Goal: Task Accomplishment & Management: Manage account settings

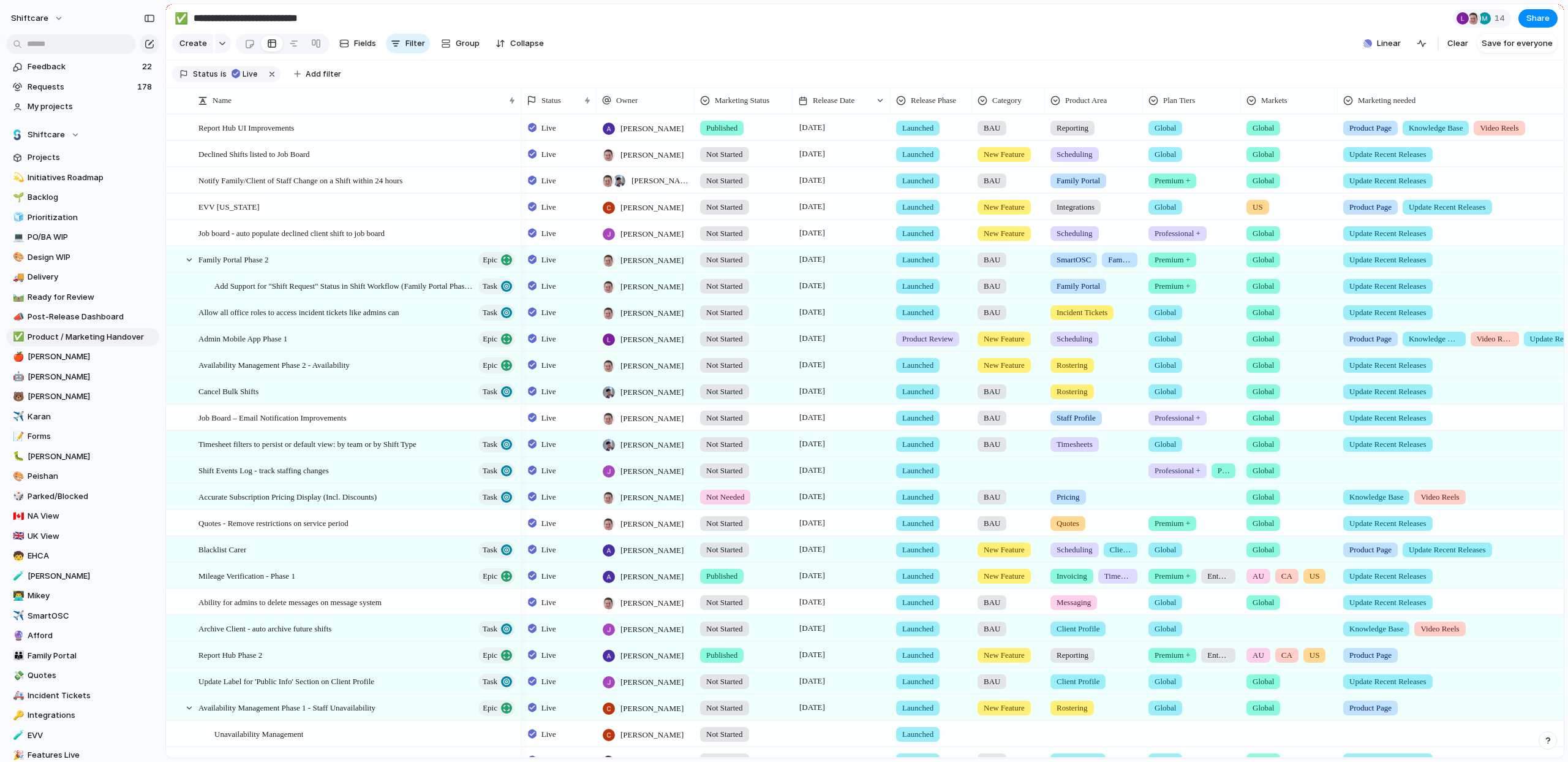
click at [724, 157] on span "Not Started" at bounding box center [725, 154] width 37 height 12
click at [762, 61] on div "Not Started Prep Docs Handed Over In Progress Ready Published Not Needed No Mar…" at bounding box center [784, 381] width 1568 height 762
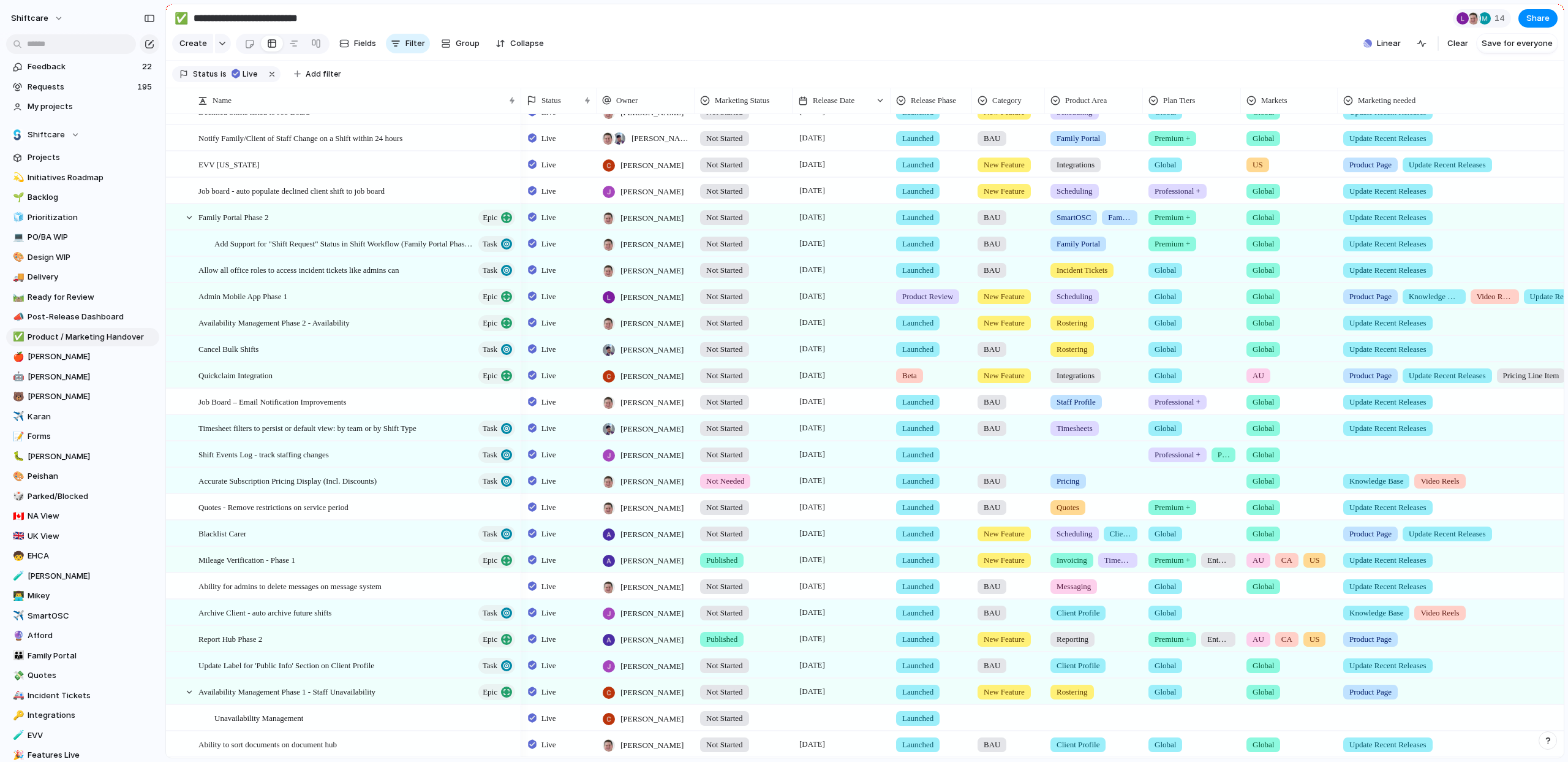
scroll to position [200, 0]
click at [725, 611] on span "Not Started" at bounding box center [725, 613] width 37 height 12
click at [750, 708] on div "Published" at bounding box center [727, 703] width 50 height 15
click at [758, 530] on div "Not Started" at bounding box center [744, 531] width 96 height 20
click at [737, 692] on span "Published" at bounding box center [726, 690] width 37 height 12
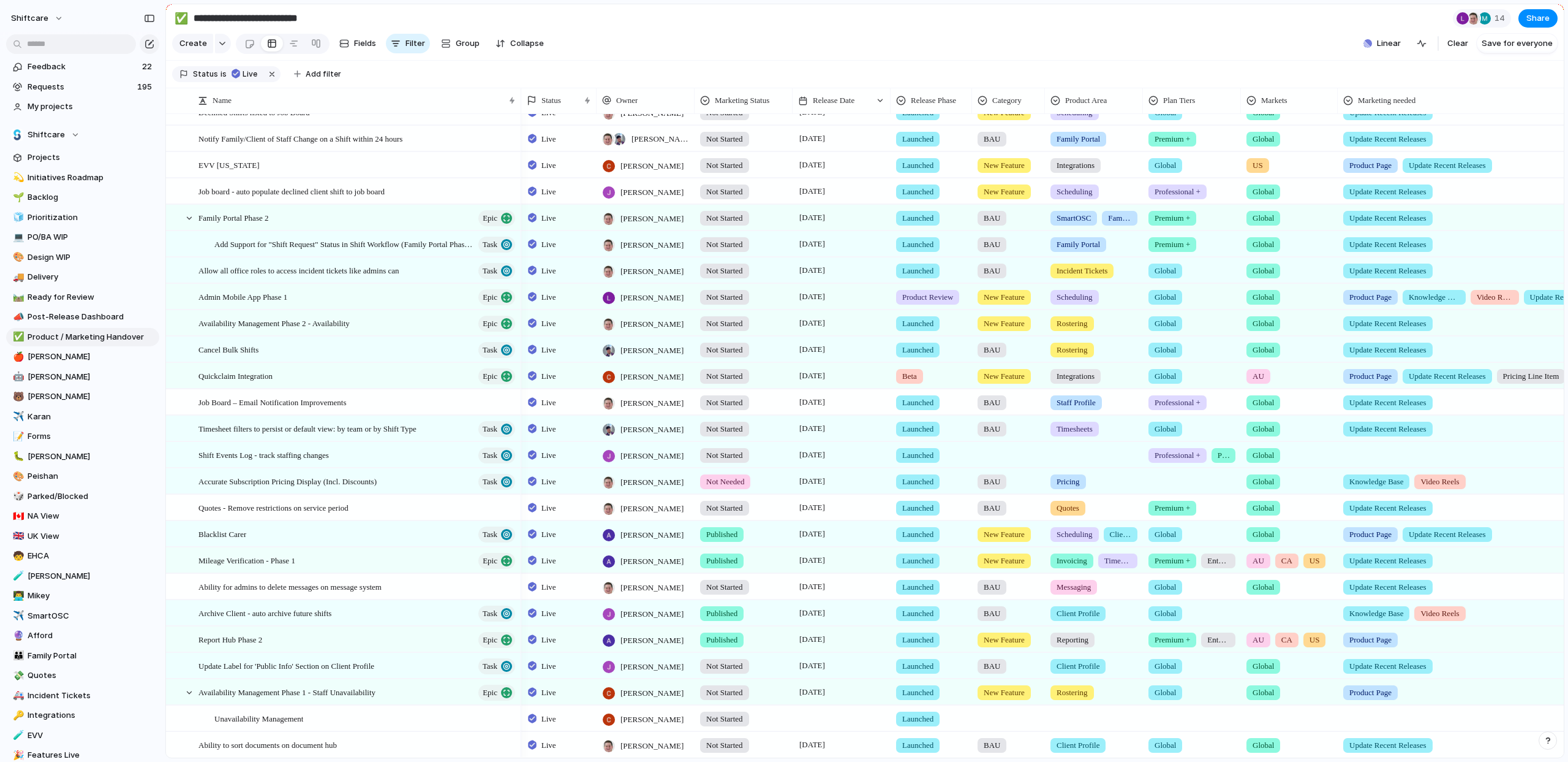
scroll to position [187, 0]
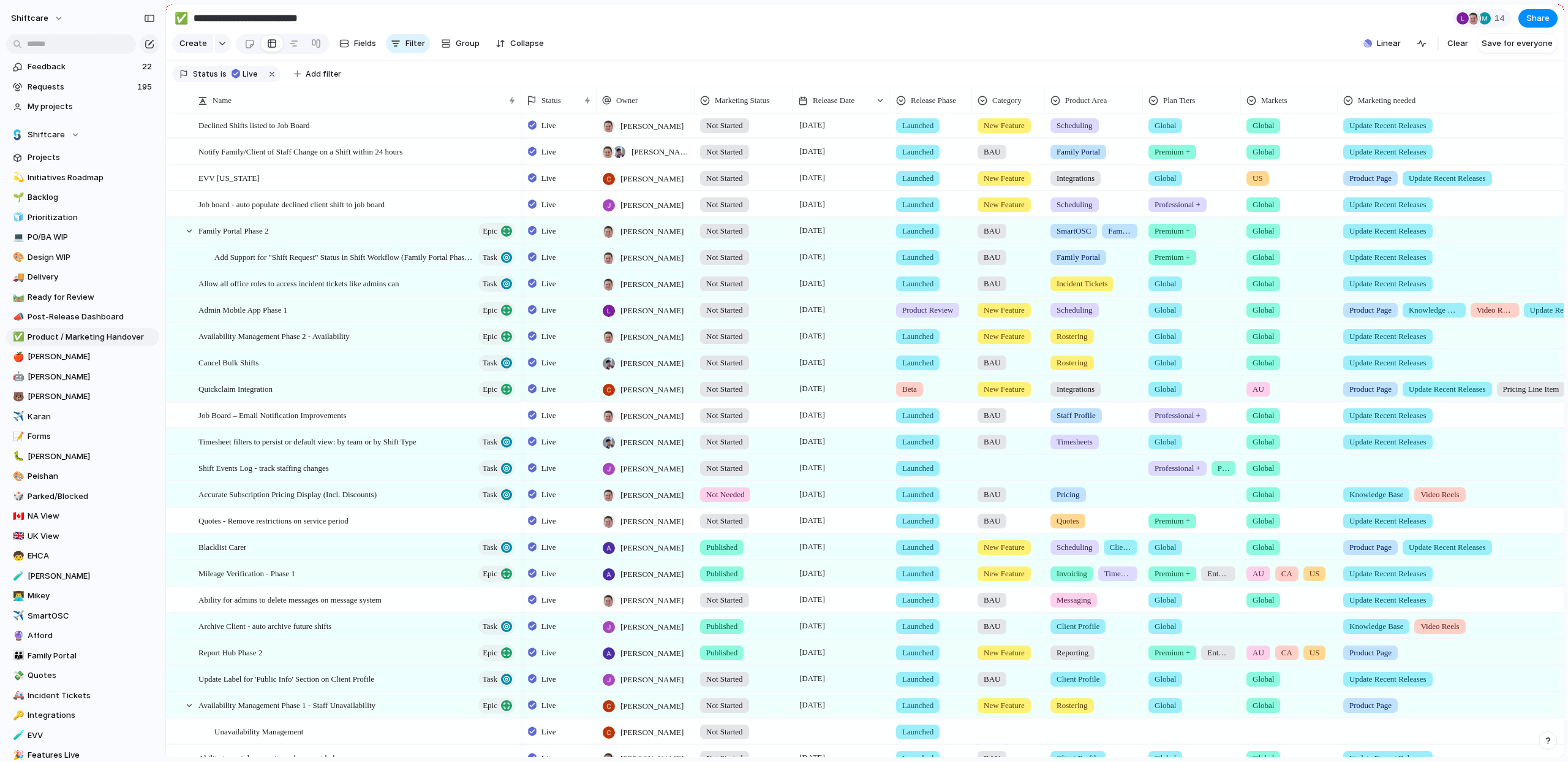
click at [749, 416] on div "Not Started" at bounding box center [725, 415] width 49 height 15
click at [744, 578] on li "Published" at bounding box center [748, 571] width 100 height 21
click at [749, 338] on div "Not Started" at bounding box center [725, 336] width 49 height 15
click at [738, 487] on span "Published" at bounding box center [726, 492] width 37 height 12
click at [738, 313] on span "Not Started" at bounding box center [725, 310] width 37 height 12
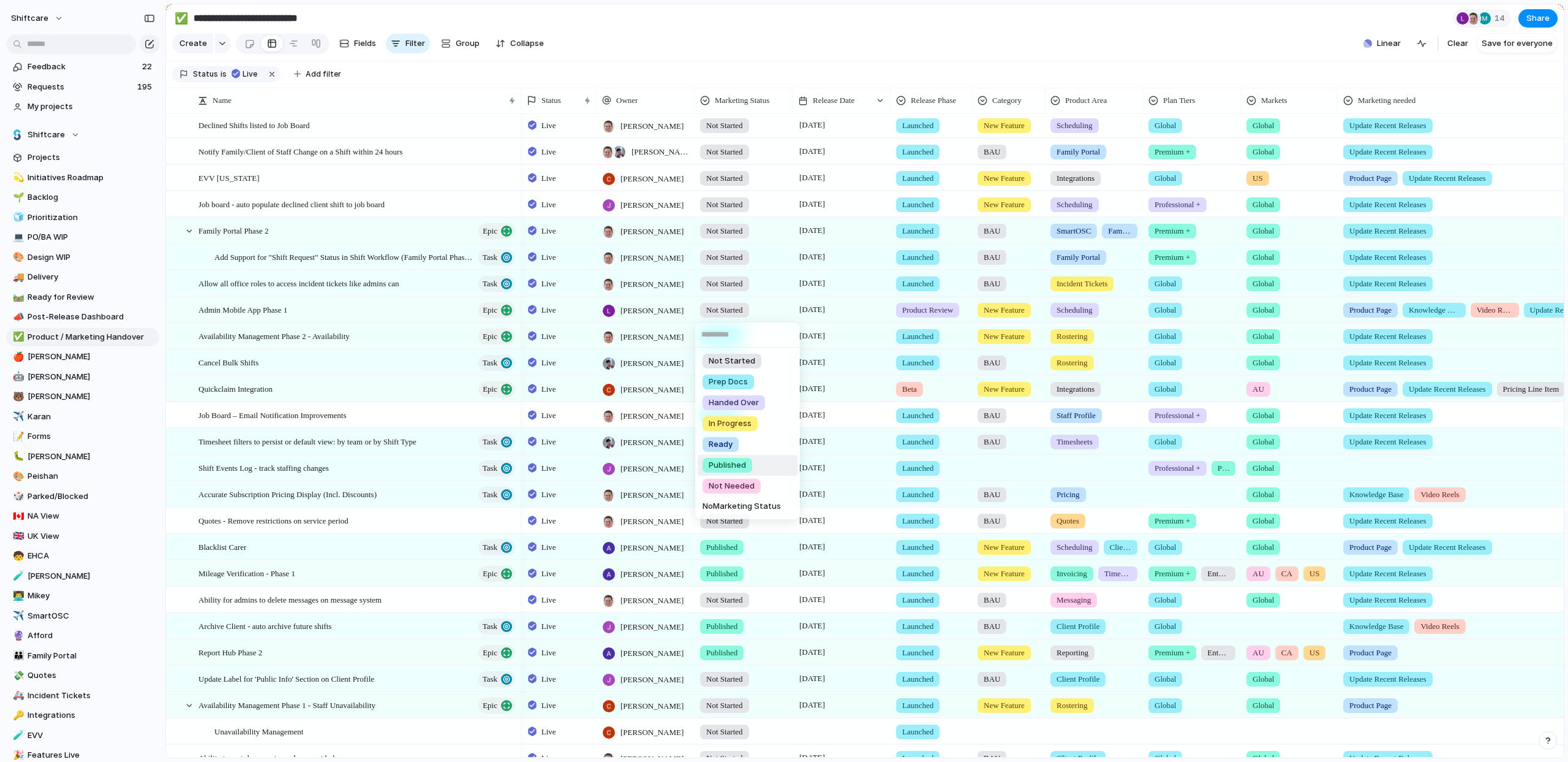
click at [730, 466] on span "Published" at bounding box center [726, 465] width 37 height 12
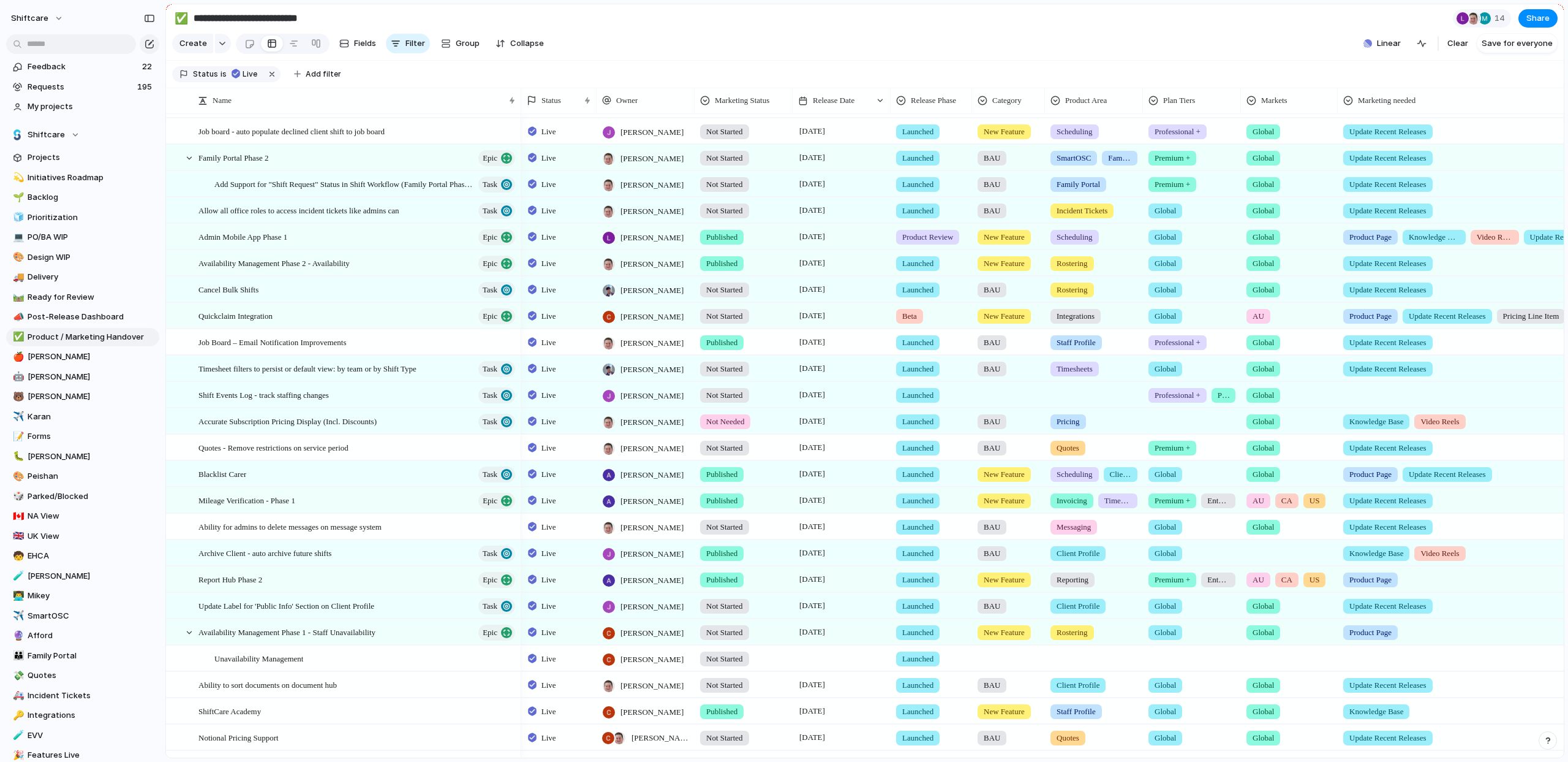
scroll to position [258, 0]
click at [742, 635] on span "Not Started" at bounding box center [725, 635] width 37 height 12
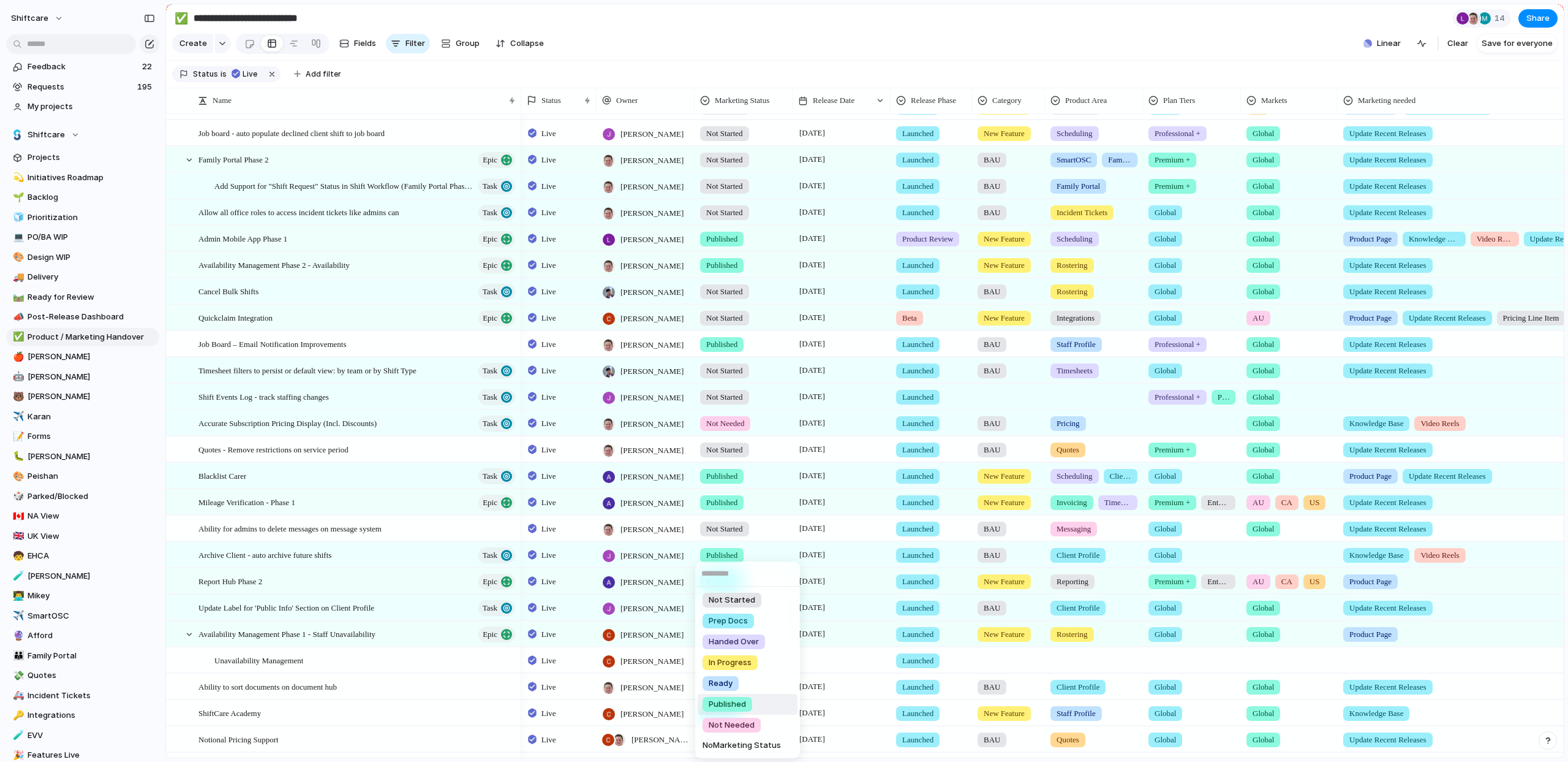
click at [762, 700] on li "Published" at bounding box center [748, 704] width 100 height 21
click at [724, 739] on span "Not Started" at bounding box center [725, 740] width 37 height 12
click at [745, 703] on span "Published" at bounding box center [726, 704] width 37 height 12
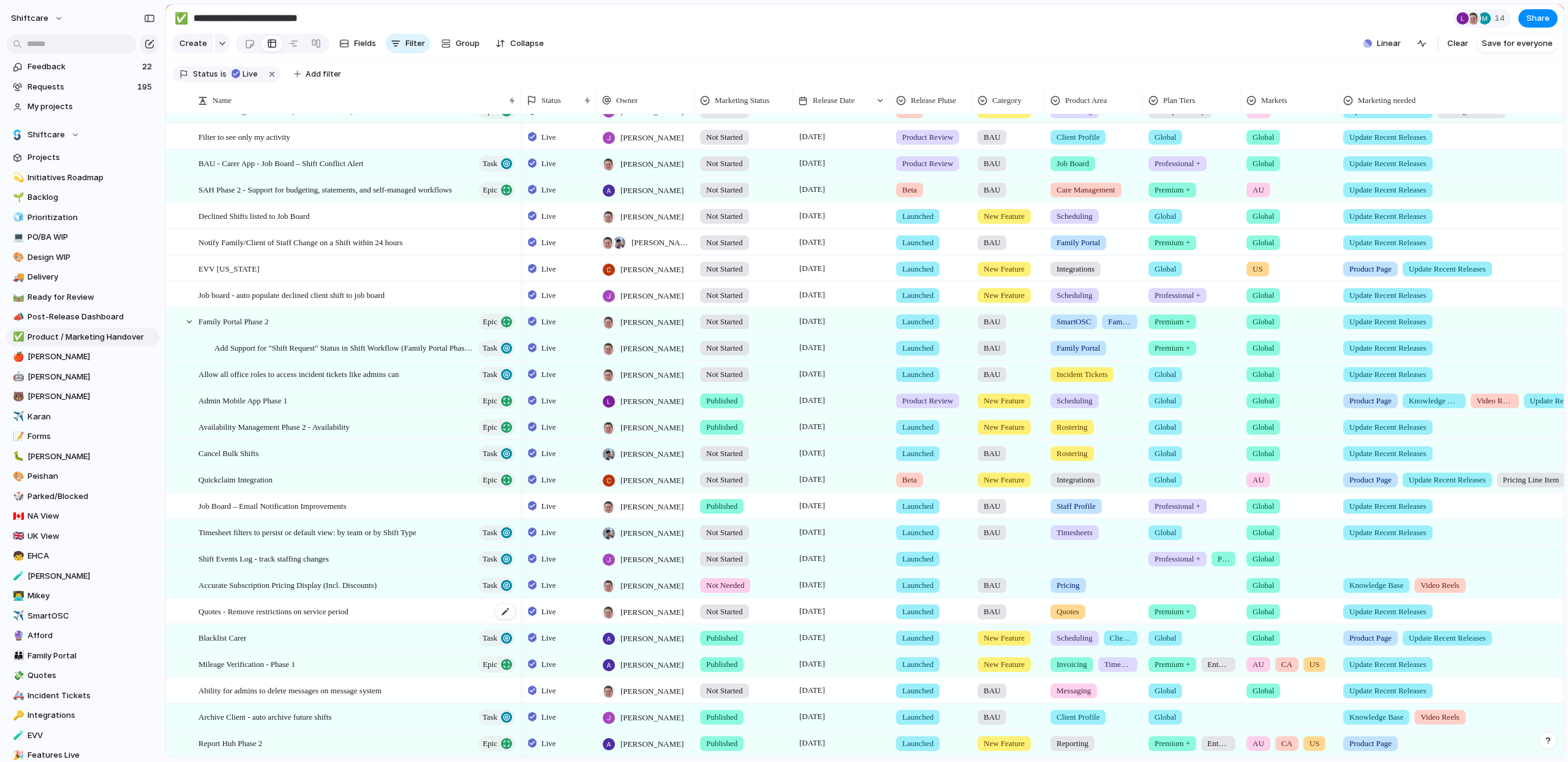
scroll to position [90, 0]
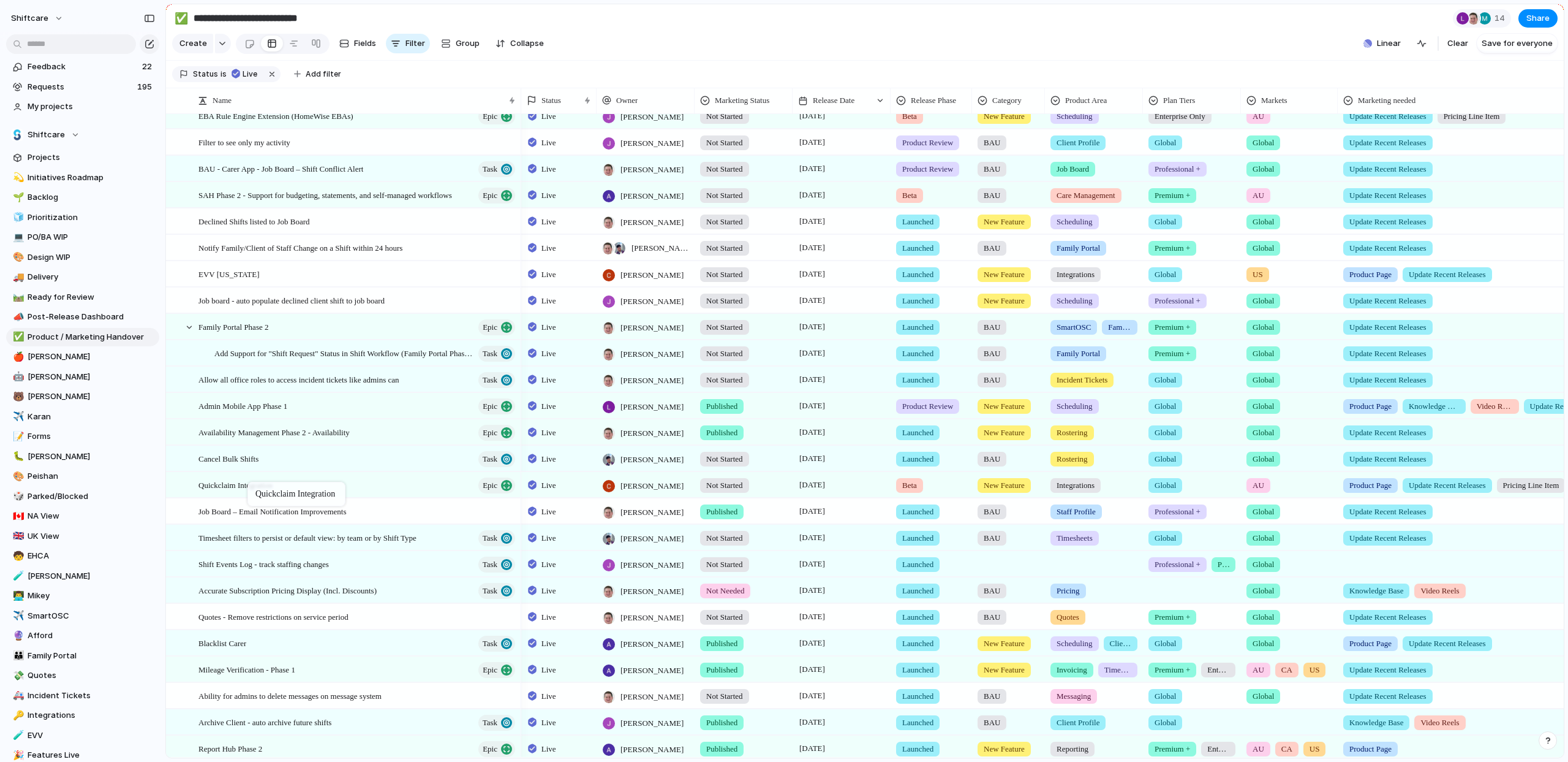
drag, startPoint x: 299, startPoint y: 484, endPoint x: 254, endPoint y: 485, distance: 45.0
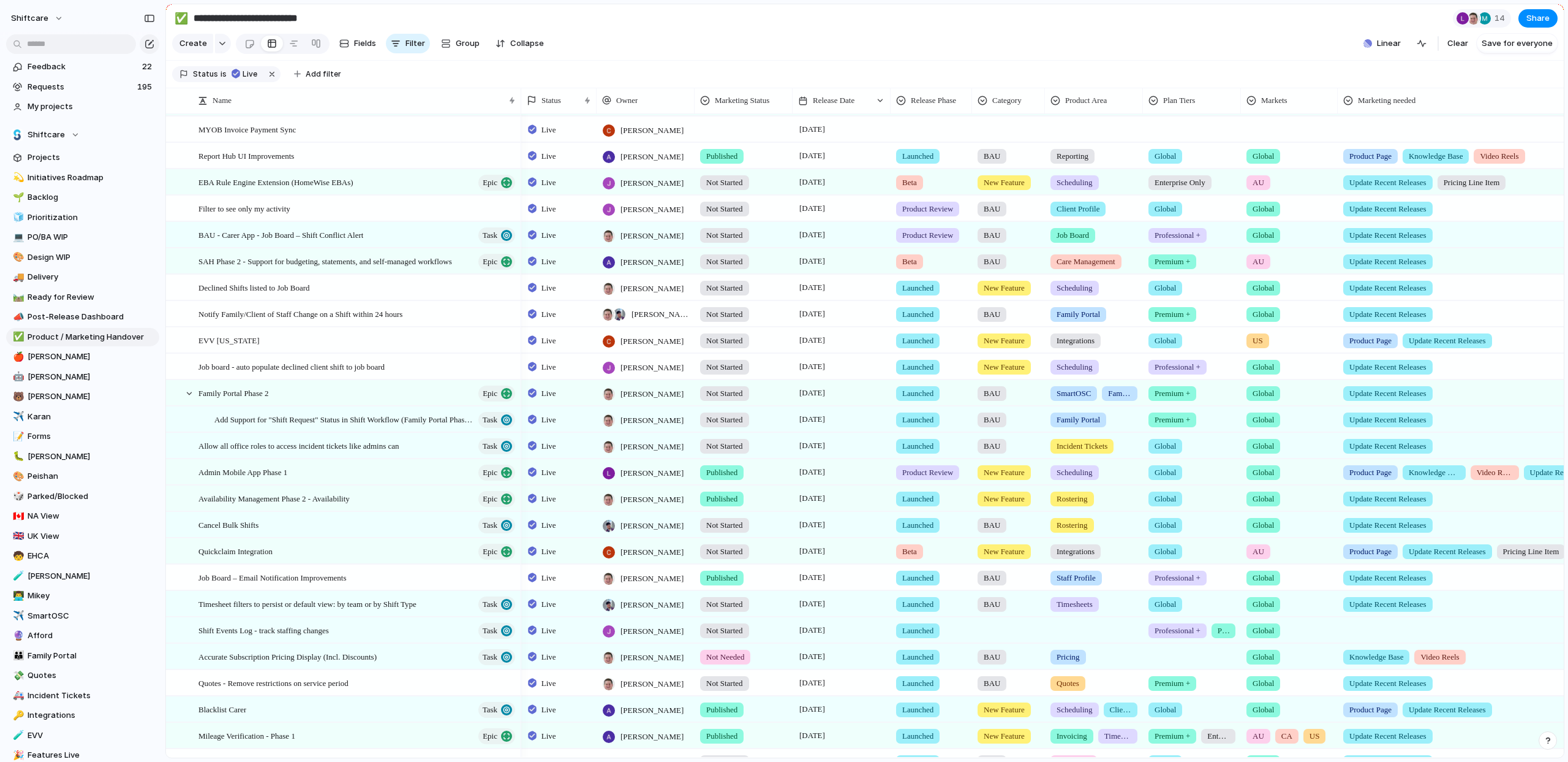
scroll to position [0, 0]
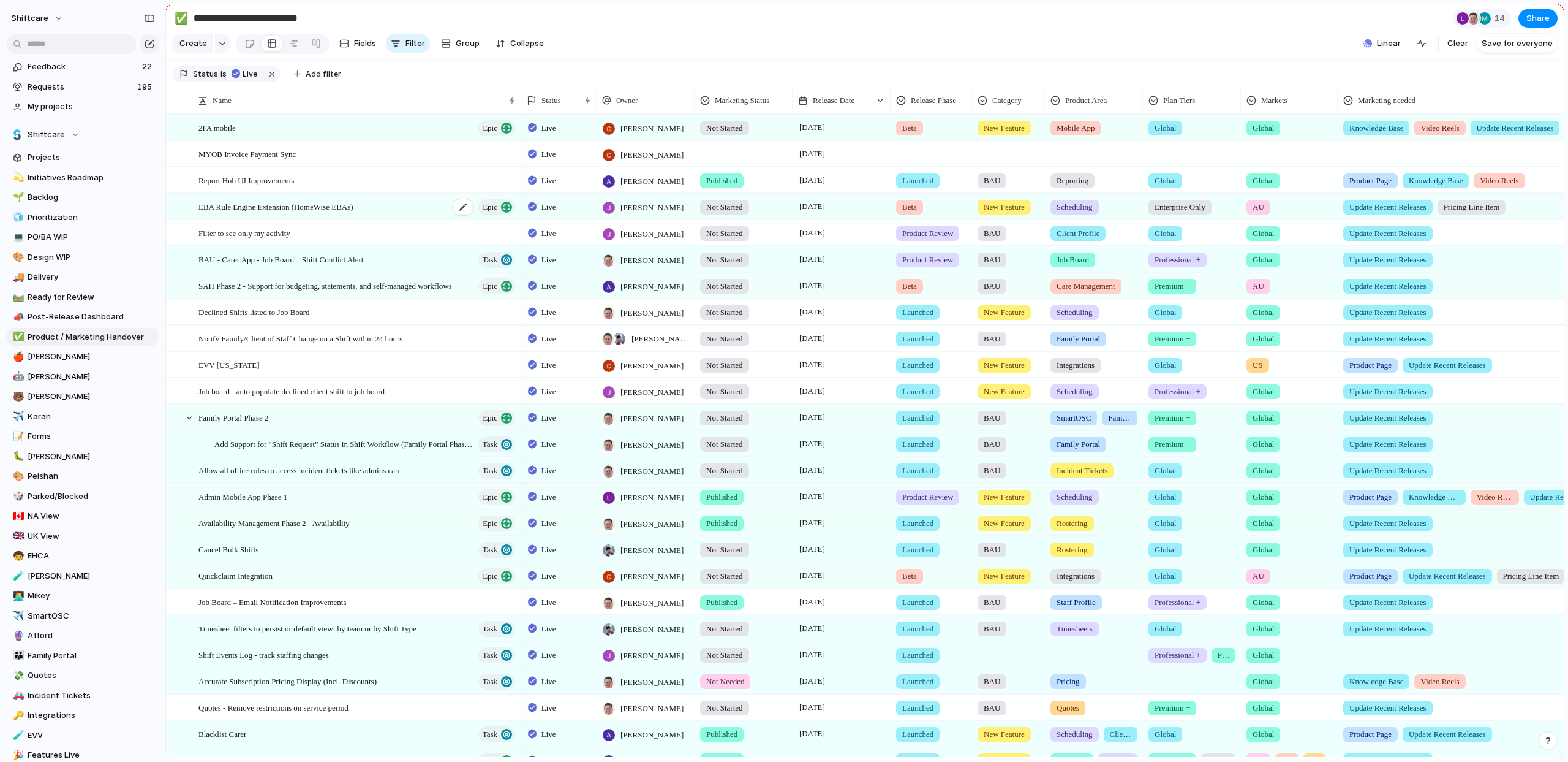
click at [321, 209] on span "EBA Rule Engine Extension (HomeWise EBAs)" at bounding box center [276, 206] width 155 height 14
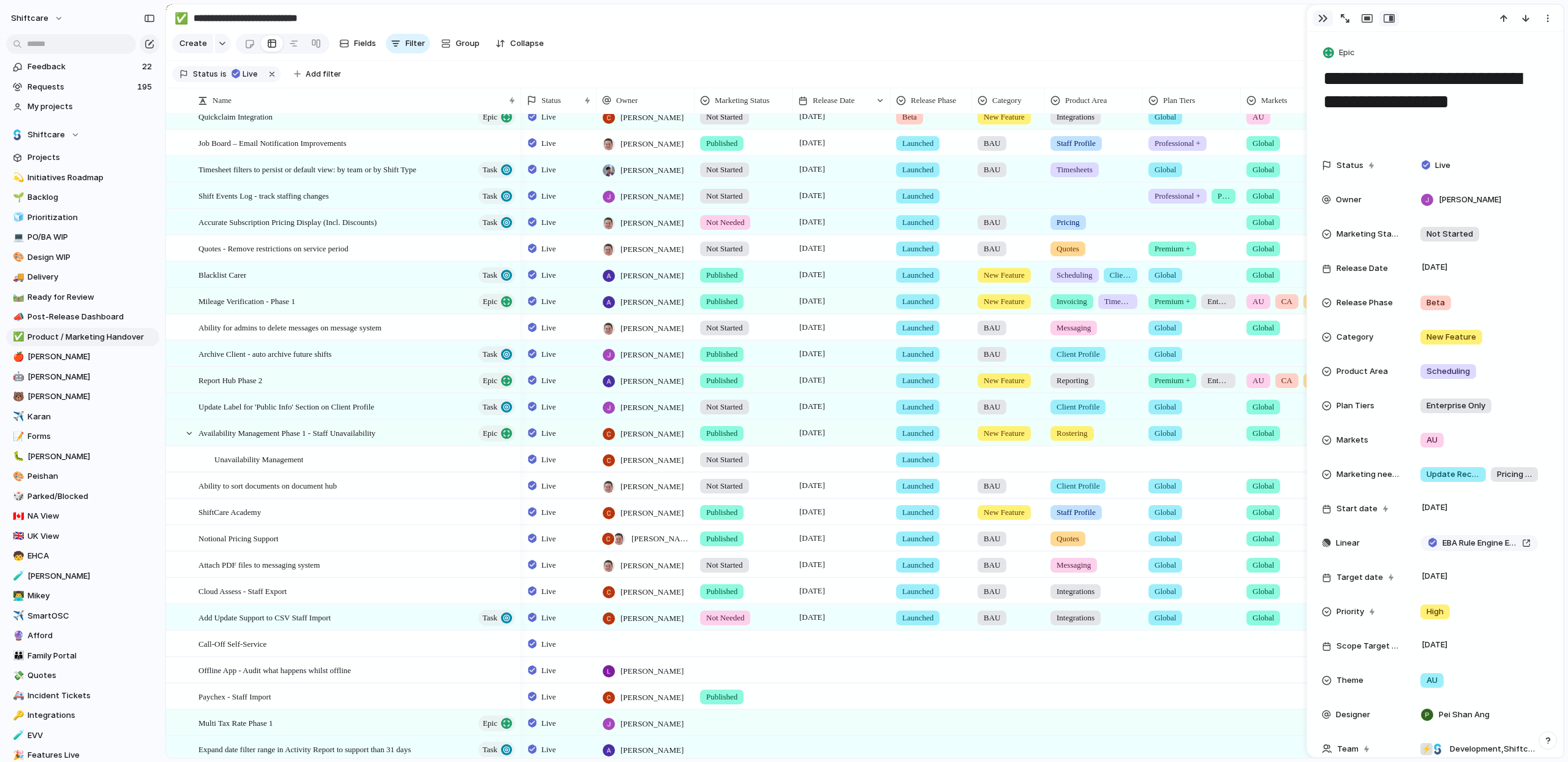
click at [1318, 21] on div "button" at bounding box center [1323, 18] width 9 height 9
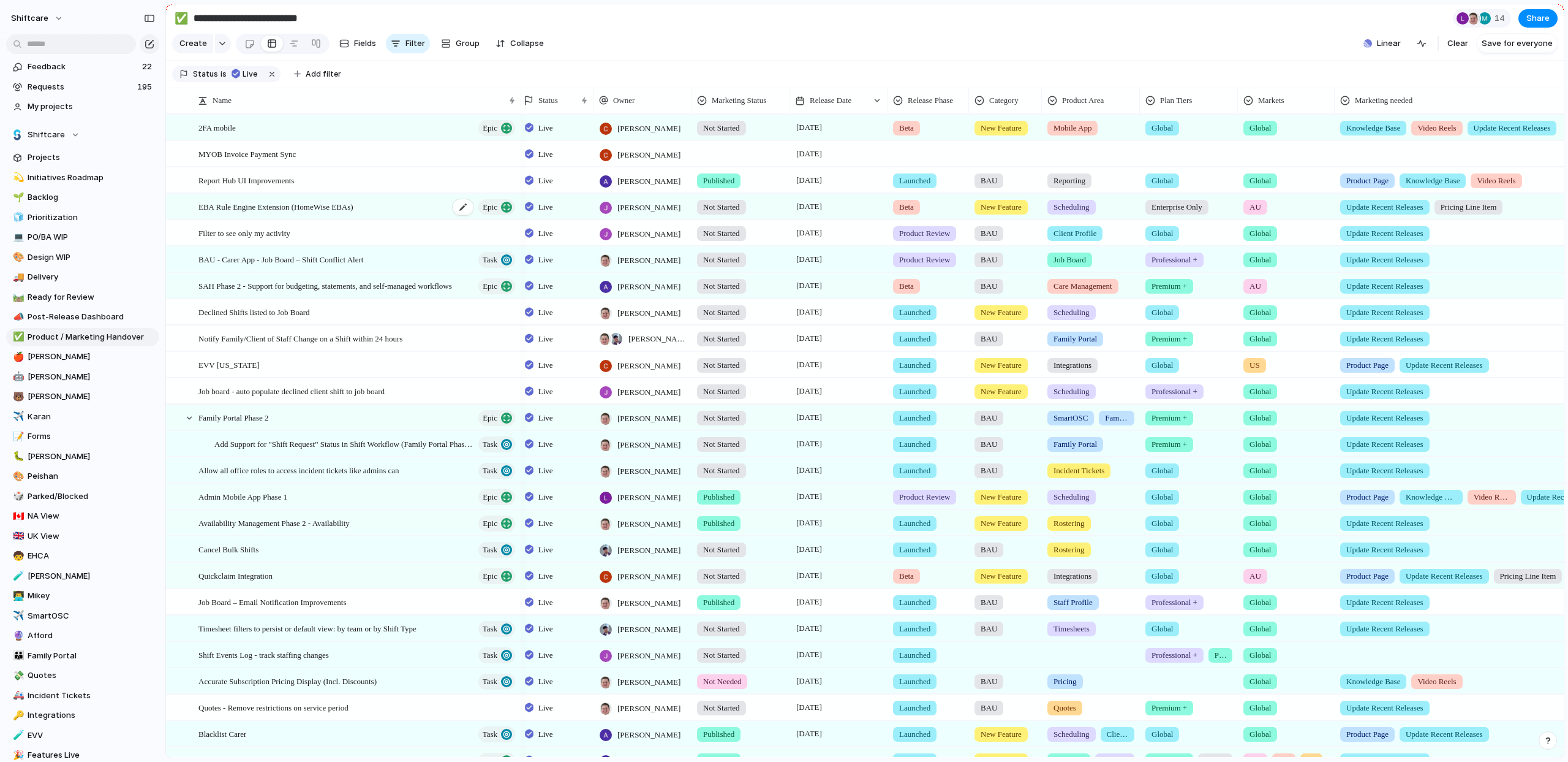
click at [299, 208] on span "EBA Rule Engine Extension (HomeWise EBAs)" at bounding box center [276, 206] width 155 height 14
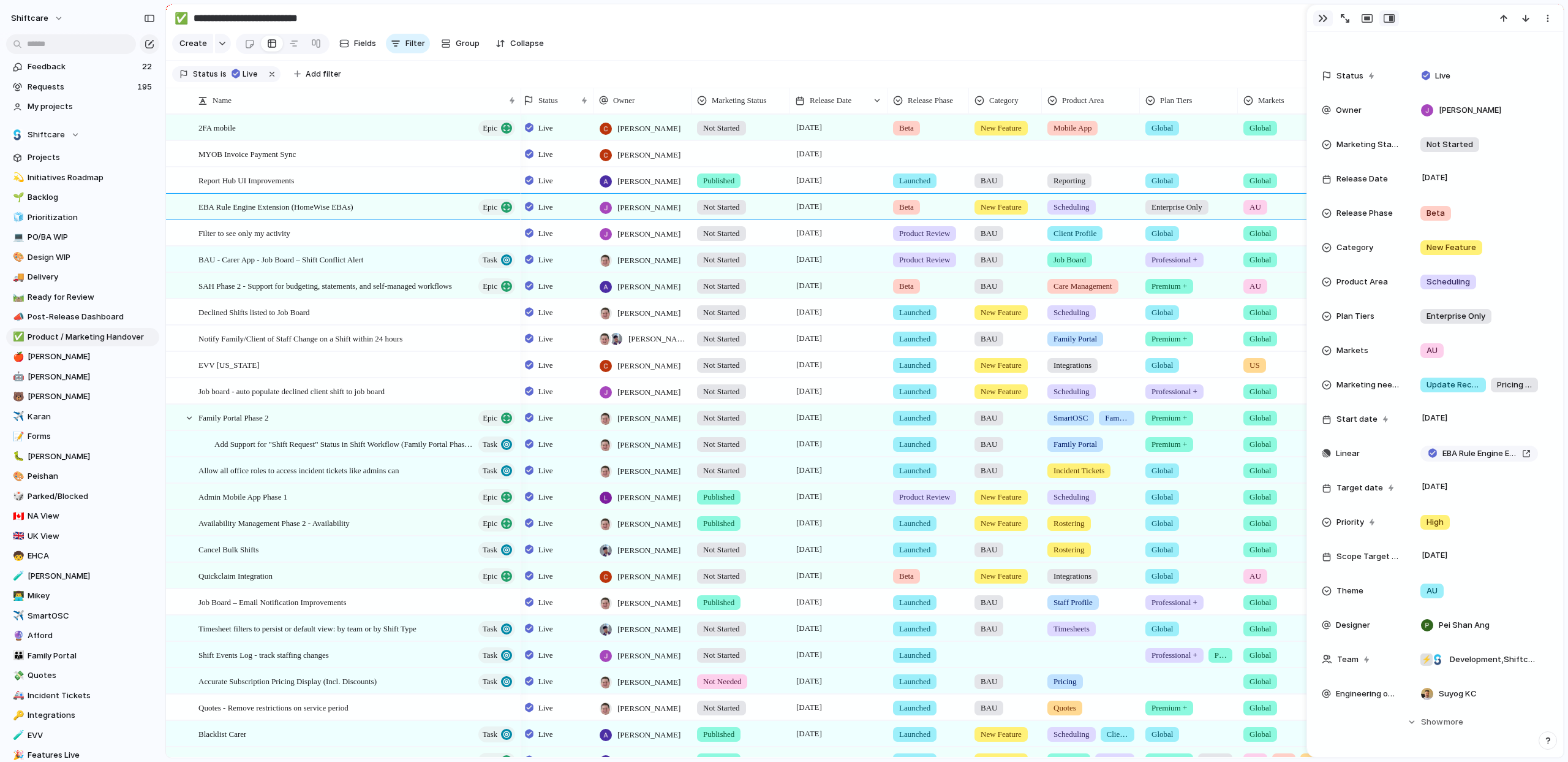
click at [1318, 19] on div "button" at bounding box center [1323, 18] width 9 height 9
